Goal: Check status

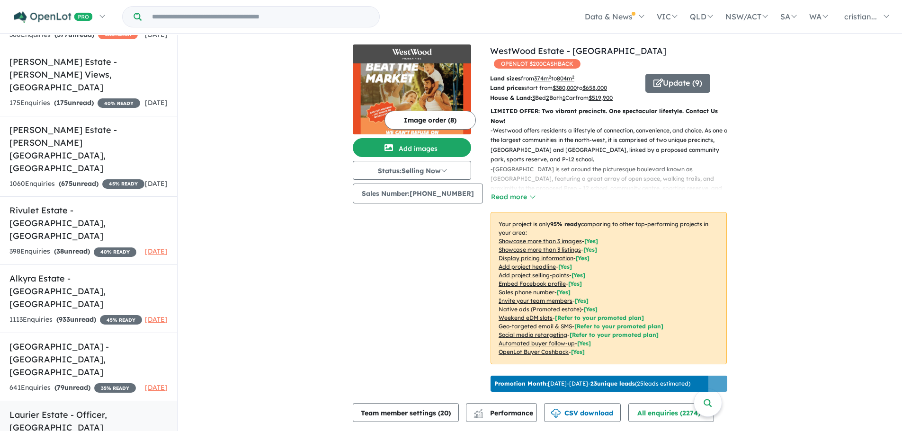
scroll to position [1, 0]
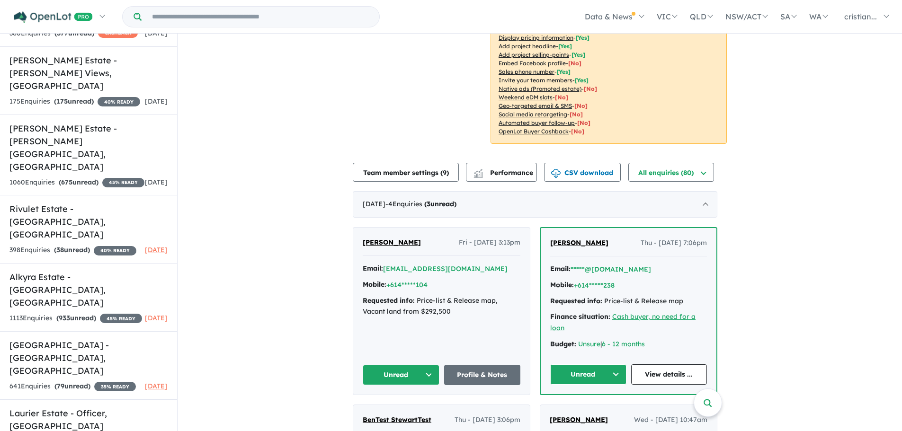
scroll to position [109, 0]
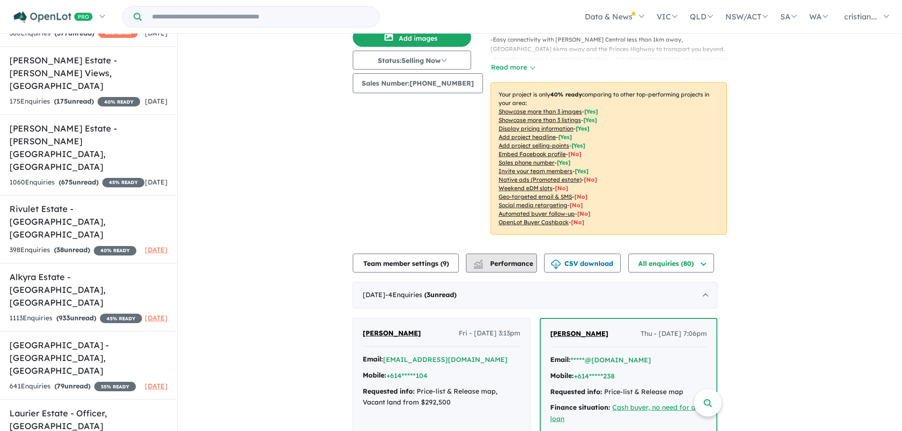
click at [507, 260] on span "Performance" at bounding box center [504, 264] width 58 height 9
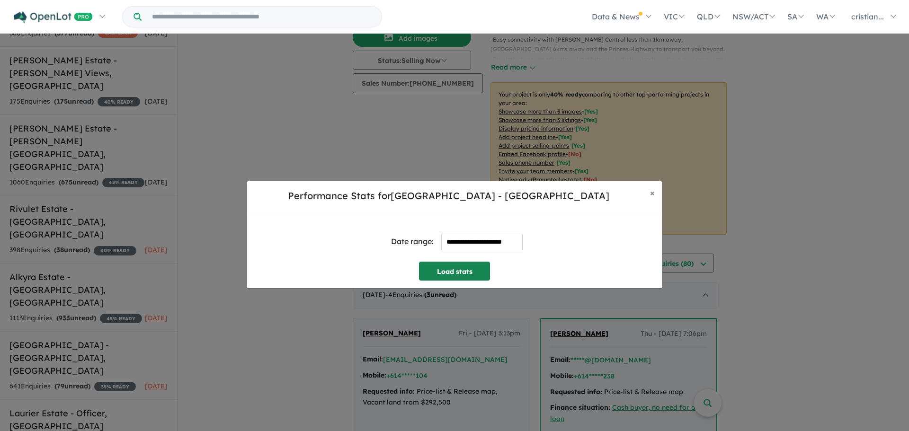
click at [470, 272] on button "Load stats" at bounding box center [454, 271] width 71 height 19
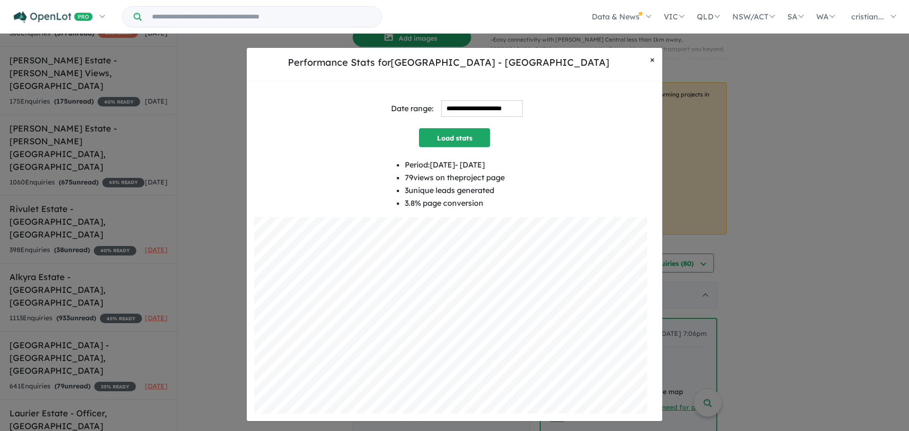
click at [655, 63] on button "× Close" at bounding box center [653, 60] width 20 height 24
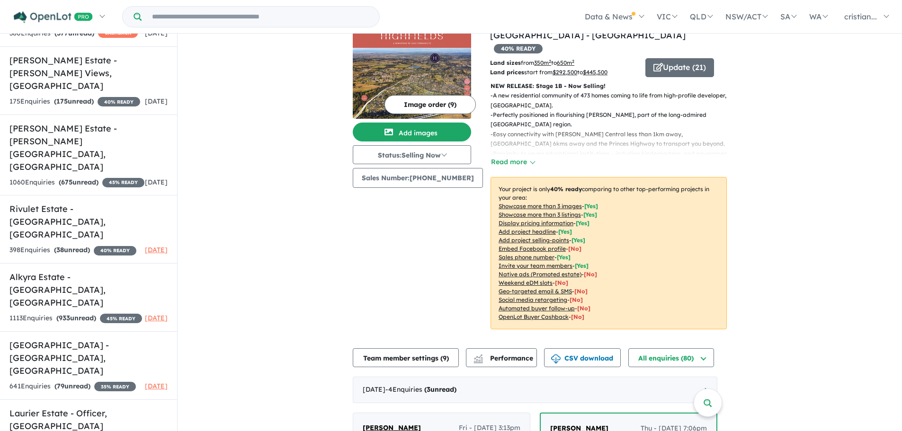
scroll to position [0, 0]
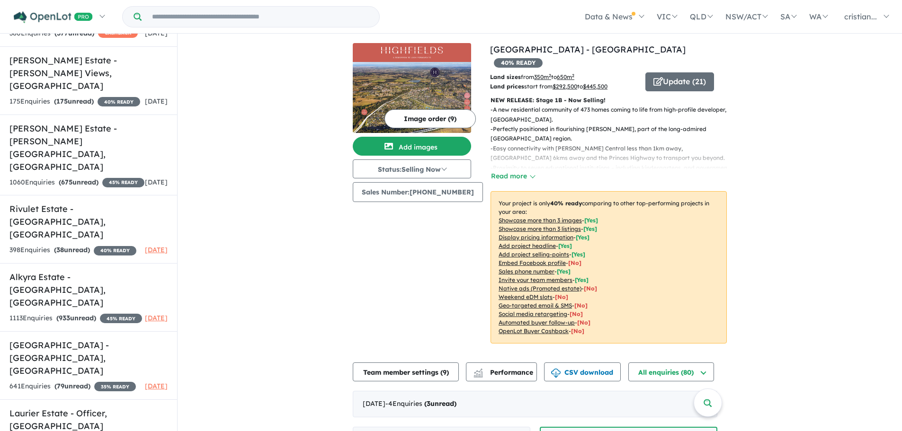
click at [388, 85] on img at bounding box center [412, 97] width 118 height 71
click at [673, 72] on button "Update ( 21 )" at bounding box center [680, 81] width 69 height 19
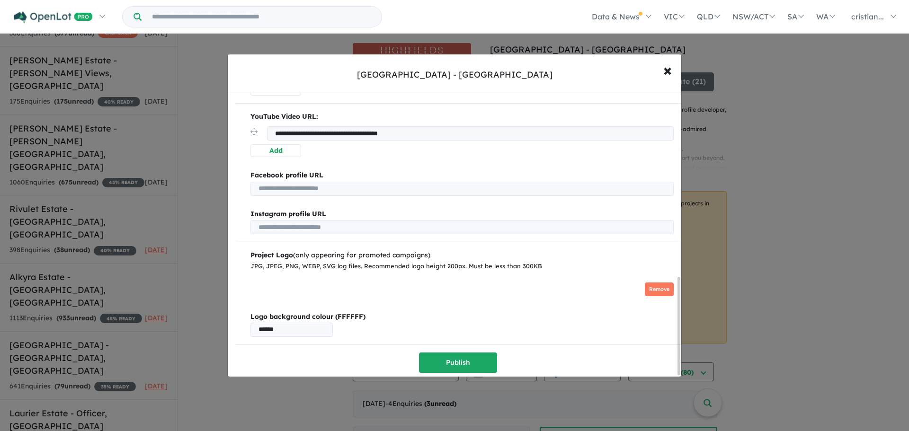
scroll to position [539, 0]
click at [672, 72] on button "× Close" at bounding box center [667, 70] width 27 height 26
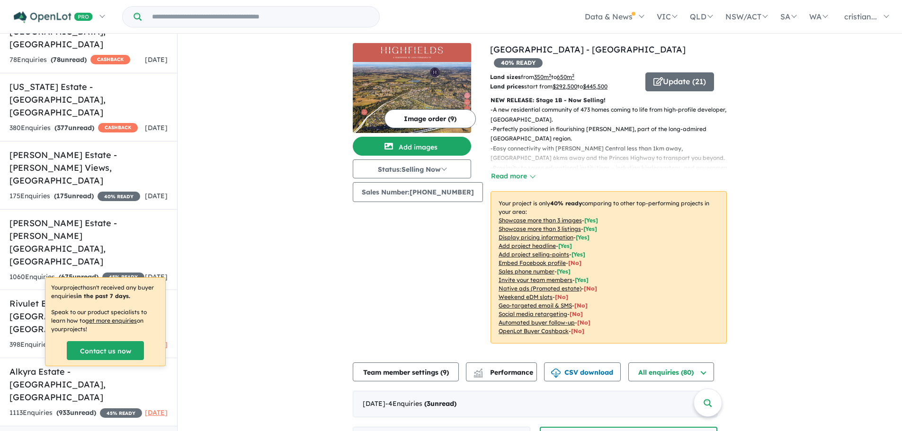
scroll to position [398, 0]
